Goal: Find specific page/section: Find specific page/section

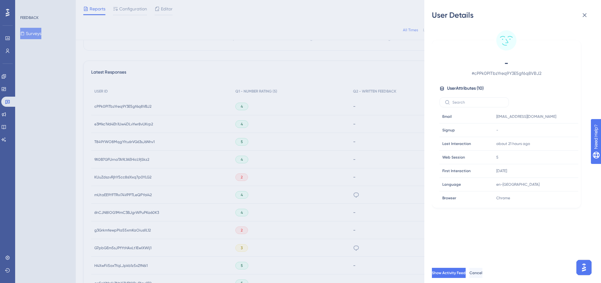
scroll to position [158, 0]
click at [6, 76] on div "User Details - # cPPk0PlTbzYreq9Y3E5gf6q8VBJ2 User Attributes ( 10 ) Email Emai…" at bounding box center [300, 141] width 601 height 283
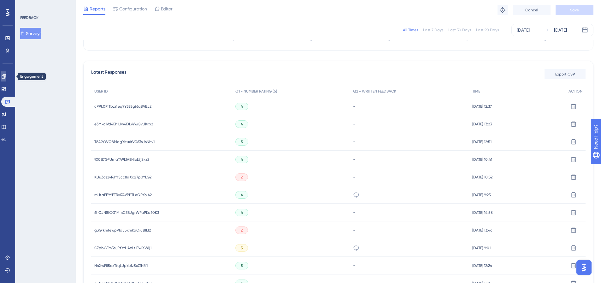
click at [6, 76] on icon at bounding box center [3, 76] width 5 height 5
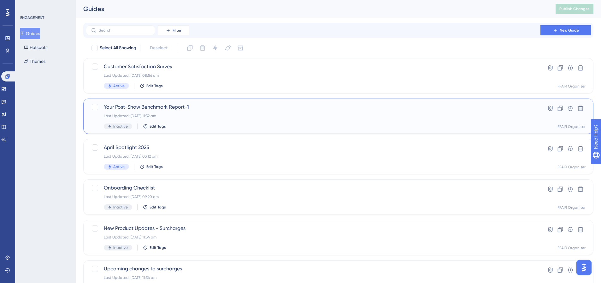
click at [260, 115] on div "Last Updated: 27 Aug 2025 11:32 am" at bounding box center [313, 115] width 419 height 5
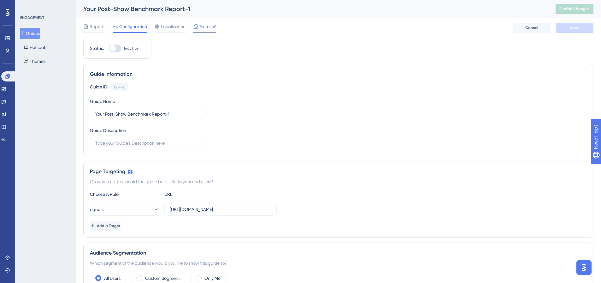
click at [203, 30] on span "Editor" at bounding box center [205, 27] width 12 height 8
click at [8, 51] on icon at bounding box center [7, 51] width 3 height 4
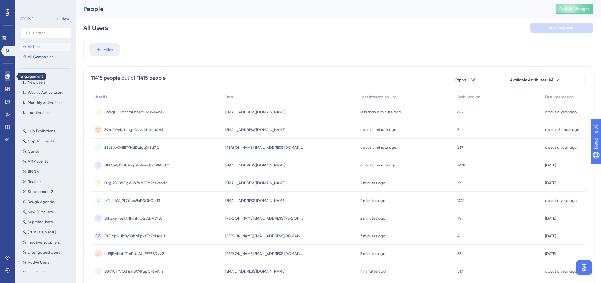
click at [8, 78] on icon at bounding box center [7, 76] width 5 height 5
